Goal: Task Accomplishment & Management: Complete application form

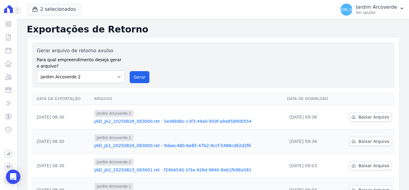
click at [16, 10] on icon at bounding box center [18, 10] width 4 height 4
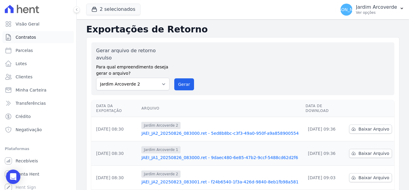
click at [24, 37] on span "Contratos" at bounding box center [26, 37] width 20 height 6
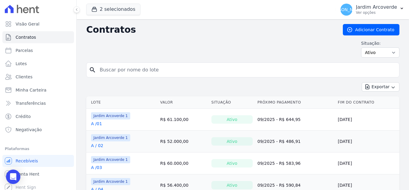
click at [96, 169] on link "A /03" at bounding box center [96, 167] width 11 height 6
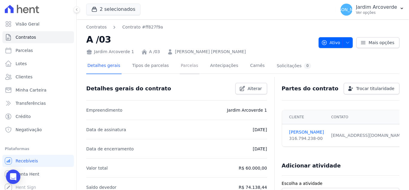
click at [180, 67] on link "Parcelas" at bounding box center [190, 66] width 20 height 16
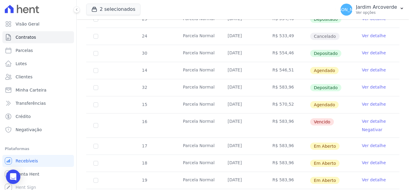
scroll to position [300, 0]
click at [321, 118] on span "Vencido" at bounding box center [322, 121] width 24 height 7
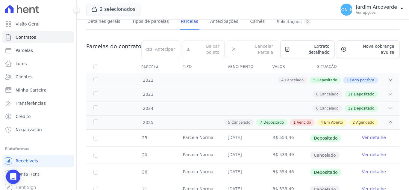
scroll to position [0, 0]
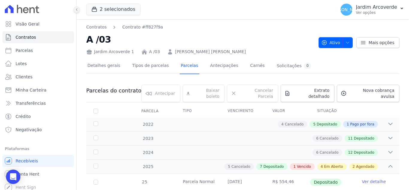
click at [78, 11] on icon at bounding box center [77, 10] width 4 height 4
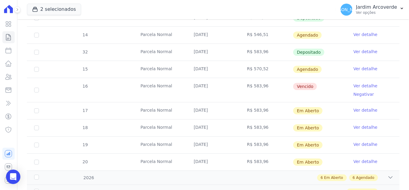
scroll to position [330, 0]
click at [37, 89] on input "checkbox" at bounding box center [36, 90] width 5 height 5
checkbox input "true"
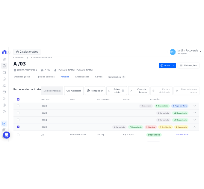
scroll to position [0, 0]
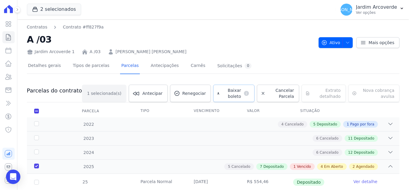
click at [213, 97] on link "Baixar boleto default" at bounding box center [233, 92] width 41 height 17
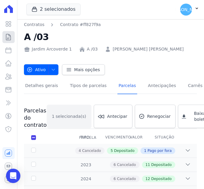
click at [12, 39] on icon at bounding box center [8, 37] width 7 height 7
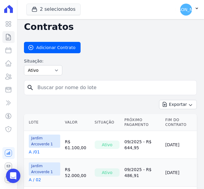
click at [92, 86] on input "search" at bounding box center [114, 88] width 160 height 12
type input "l"
type input "I / 40"
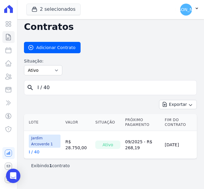
click at [38, 151] on link "I / 40" at bounding box center [34, 152] width 11 height 6
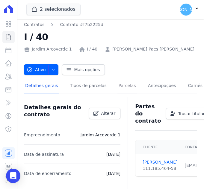
click at [119, 83] on link "Parcelas" at bounding box center [127, 86] width 20 height 16
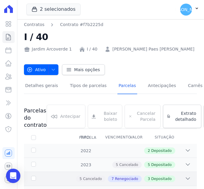
scroll to position [120, 0]
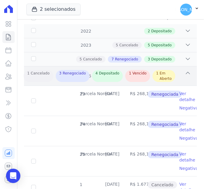
click at [185, 74] on icon at bounding box center [188, 73] width 6 height 6
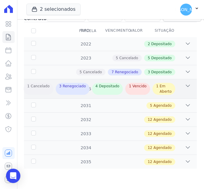
click at [184, 79] on div "2025 1 Cancelado 3 Renegociado 4 Depositado 1 Vencido 1 Em Aberto" at bounding box center [110, 88] width 173 height 19
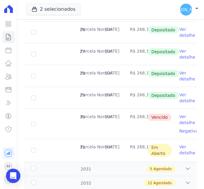
scroll to position [300, 0]
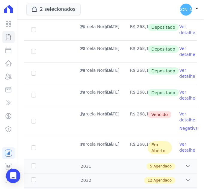
drag, startPoint x: 112, startPoint y: 114, endPoint x: 149, endPoint y: 113, distance: 37.2
click at [149, 113] on tr "30 Parcela Normal 15/08/2025 R$ 268,19 Vencido Ver detalhe Negativar" at bounding box center [110, 121] width 173 height 30
click at [154, 112] on span "Vencido" at bounding box center [160, 114] width 24 height 7
drag, startPoint x: 129, startPoint y: 115, endPoint x: 144, endPoint y: 115, distance: 15.9
click at [144, 115] on tr "30 Parcela Normal 15/08/2025 R$ 268,19 Vencido Ver detalhe Negativar" at bounding box center [110, 121] width 173 height 30
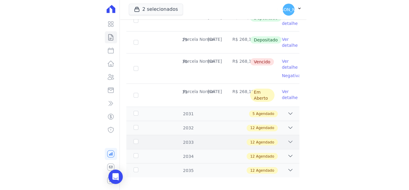
scroll to position [360, 0]
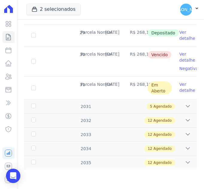
drag, startPoint x: 152, startPoint y: 90, endPoint x: 163, endPoint y: 94, distance: 12.1
click at [163, 94] on span "Em Aberto" at bounding box center [160, 87] width 24 height 13
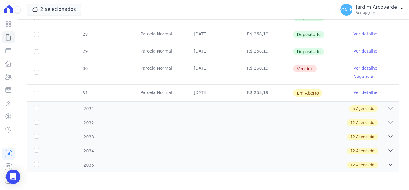
scroll to position [267, 0]
click at [255, 98] on td "R$ 268,19" at bounding box center [266, 92] width 53 height 17
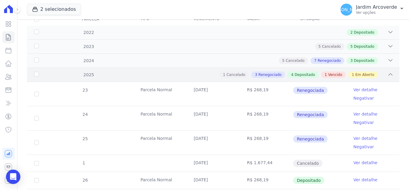
scroll to position [0, 0]
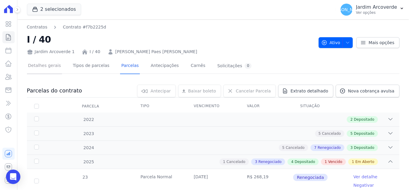
click at [46, 64] on link "Detalhes gerais" at bounding box center [44, 66] width 35 height 16
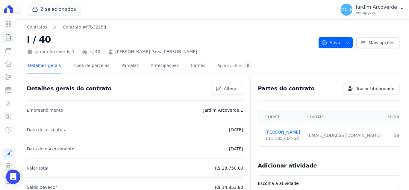
drag, startPoint x: 228, startPoint y: 149, endPoint x: 243, endPoint y: 152, distance: 15.4
click at [243, 152] on li "Data de encerramento 15/02/2038" at bounding box center [135, 148] width 217 height 19
click at [120, 64] on link "Parcelas" at bounding box center [130, 66] width 20 height 16
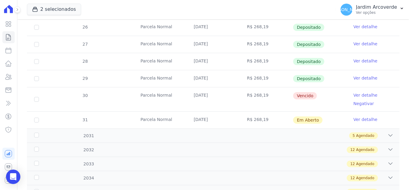
scroll to position [267, 0]
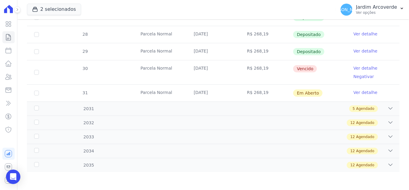
click at [365, 69] on link "Ver detalhe" at bounding box center [366, 68] width 24 height 6
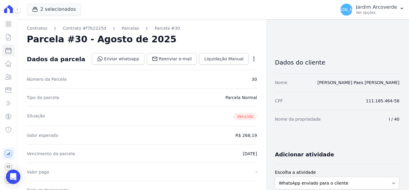
click at [253, 59] on icon "button" at bounding box center [253, 58] width 1 height 5
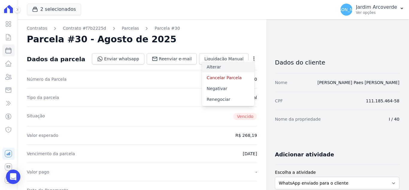
click at [233, 67] on link "Alterar" at bounding box center [228, 66] width 53 height 11
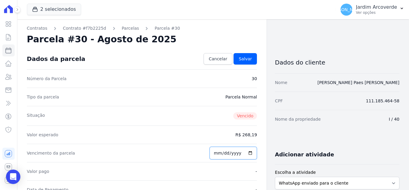
click at [217, 152] on input "2025-08-15" at bounding box center [233, 153] width 47 height 13
type input "2025-08-30"
click at [253, 60] on link "Salvar" at bounding box center [245, 58] width 23 height 11
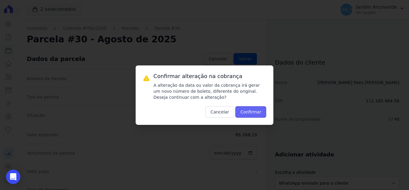
click at [259, 109] on button "Confirmar" at bounding box center [250, 111] width 31 height 11
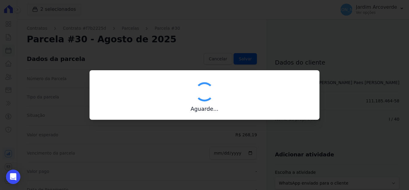
type input "00190000090335103300000467221172311740000026819"
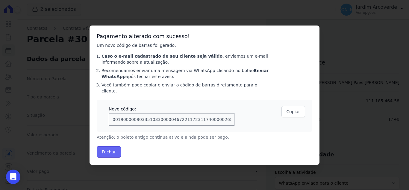
click at [111, 147] on button "Fechar" at bounding box center [109, 151] width 24 height 11
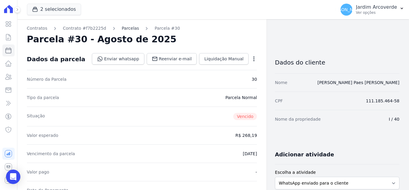
click at [122, 28] on link "Parcelas" at bounding box center [130, 28] width 17 height 6
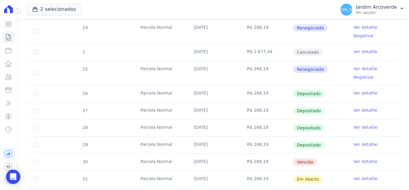
scroll to position [210, 0]
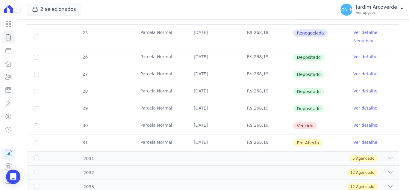
click at [367, 139] on link "Ver detalhe" at bounding box center [366, 142] width 24 height 6
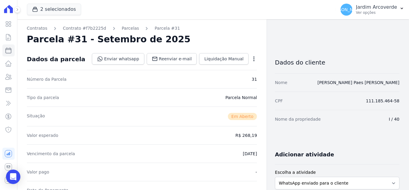
click at [251, 59] on icon "button" at bounding box center [254, 59] width 6 height 6
click at [224, 68] on link "Alterar" at bounding box center [228, 66] width 53 height 11
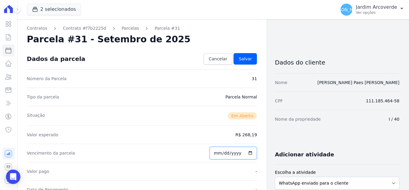
click at [218, 153] on input "[DATE]" at bounding box center [233, 153] width 47 height 13
type input "[DATE]"
click at [250, 55] on link "Salvar" at bounding box center [245, 58] width 23 height 11
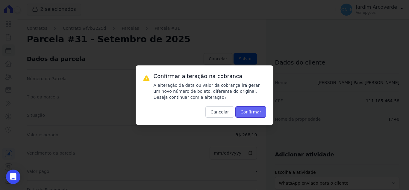
click at [249, 114] on button "Confirmar" at bounding box center [250, 111] width 31 height 11
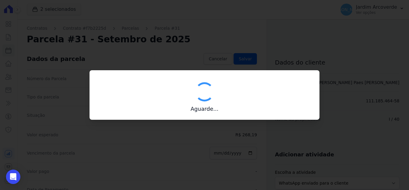
type input "00190000090335103300000467222170712050000026819"
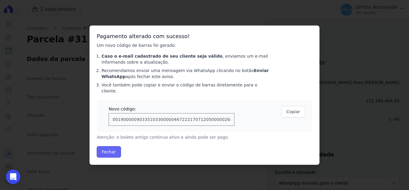
click at [117, 147] on button "Fechar" at bounding box center [109, 151] width 24 height 11
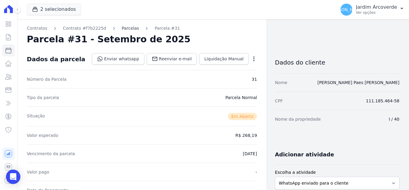
click at [127, 30] on link "Parcelas" at bounding box center [130, 28] width 17 height 6
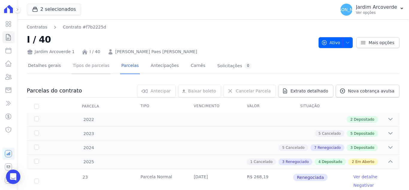
click at [80, 67] on link "Tipos de parcelas" at bounding box center [91, 66] width 39 height 16
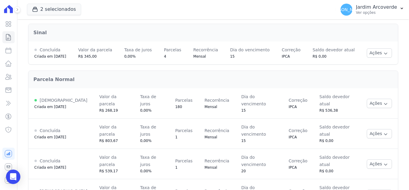
scroll to position [81, 0]
click at [384, 101] on icon "button" at bounding box center [386, 103] width 5 height 5
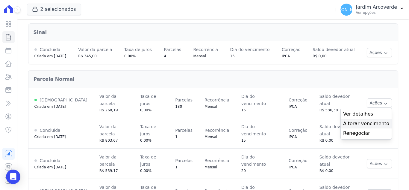
click at [381, 120] on span "Alterar vencimento" at bounding box center [366, 123] width 46 height 7
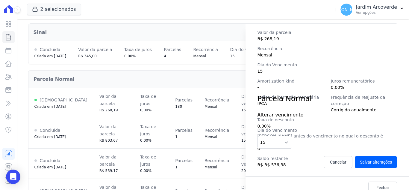
scroll to position [99, 0]
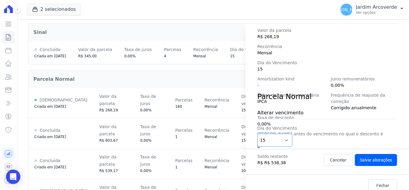
click at [285, 144] on select "1 2 3 4 5 6 7 8 9 10 11 12 13 14 15 16 17 18 19 20 21 22 23 24 25 26 27 28 29 3…" at bounding box center [275, 140] width 35 height 13
select select "30"
click at [258, 134] on select "1 2 3 4 5 6 7 8 9 10 11 12 13 14 15 16 17 18 19 20 21 22 23 24 25 26 27 28 29 3…" at bounding box center [275, 140] width 35 height 13
click at [384, 162] on button "Salvar alterações" at bounding box center [376, 160] width 42 height 12
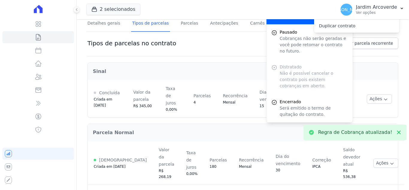
scroll to position [0, 0]
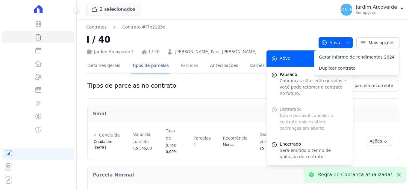
click at [180, 63] on link "Parcelas" at bounding box center [190, 66] width 20 height 16
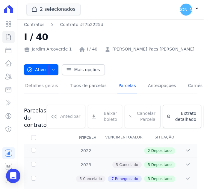
drag, startPoint x: 41, startPoint y: 90, endPoint x: 63, endPoint y: 90, distance: 22.2
click at [41, 90] on link "Detalhes gerais" at bounding box center [41, 86] width 35 height 16
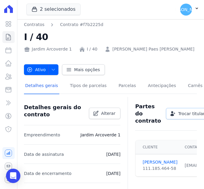
click at [182, 114] on span "Trocar titularidade" at bounding box center [197, 114] width 38 height 6
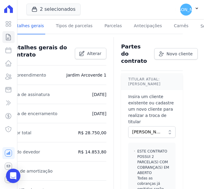
scroll to position [60, 34]
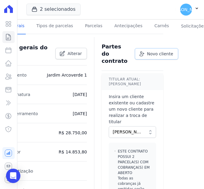
click at [162, 52] on span "Novo cliente" at bounding box center [160, 54] width 26 height 6
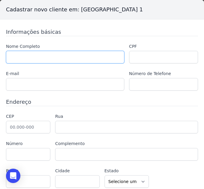
click at [37, 55] on input "text" at bounding box center [65, 57] width 118 height 13
type input "Julyo Santana Alves de Lima"
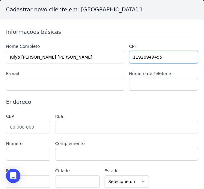
type input "11926949455"
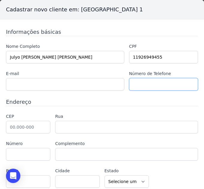
click at [144, 87] on input "text" at bounding box center [163, 84] width 69 height 13
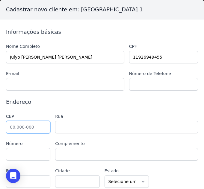
click at [32, 125] on input "text" at bounding box center [28, 127] width 44 height 13
type input "56.506-540"
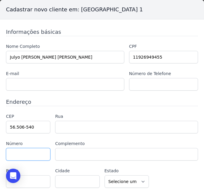
type input "Largo Prefeito Antônio Franklin Cordeiro"
type input "Centro"
type input "Arcoverde"
select select "PE"
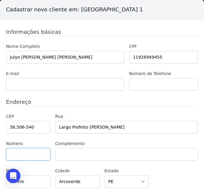
click at [26, 153] on input "text" at bounding box center [28, 154] width 44 height 13
type input "77"
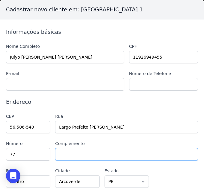
type input "a"
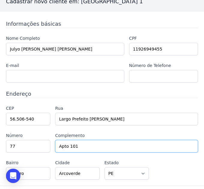
scroll to position [0, 0]
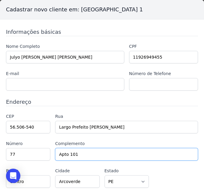
type input "Apto 101"
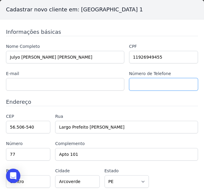
click at [138, 84] on input "text" at bounding box center [163, 84] width 69 height 13
paste input "87 98826-5532"
type input "87 98826-5532"
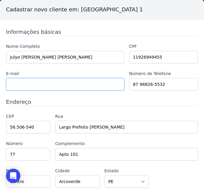
click at [100, 84] on input "text" at bounding box center [65, 84] width 118 height 13
click at [99, 84] on input "naotem" at bounding box center [65, 84] width 118 height 13
type input "naotem@gmail.com"
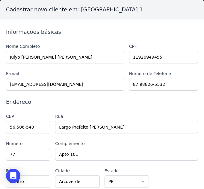
drag, startPoint x: 97, startPoint y: 84, endPoint x: 62, endPoint y: 97, distance: 37.8
click at [62, 97] on div "Informações básicas Nome Completo Julyo Santana Alves de Lima CPF 11926949455 E…" at bounding box center [102, 108] width 192 height 160
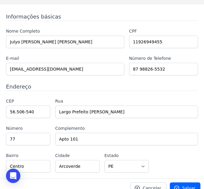
scroll to position [24, 0]
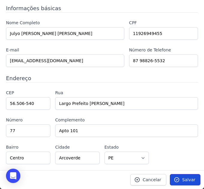
click at [180, 177] on link "Salvar" at bounding box center [185, 179] width 31 height 11
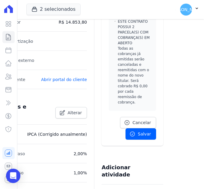
scroll to position [210, 34]
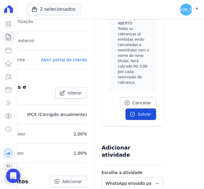
click at [138, 111] on span "Salvar" at bounding box center [144, 114] width 13 height 6
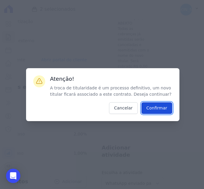
click at [153, 107] on input "Confirmar" at bounding box center [156, 108] width 31 height 12
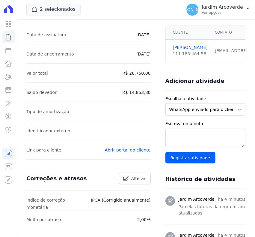
scroll to position [150, 0]
drag, startPoint x: 192, startPoint y: 0, endPoint x: 71, endPoint y: 106, distance: 160.7
click at [71, 106] on li "Tipo de amortização" at bounding box center [88, 111] width 124 height 19
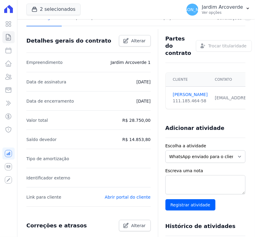
scroll to position [0, 0]
